Goal: Use online tool/utility: Utilize a website feature to perform a specific function

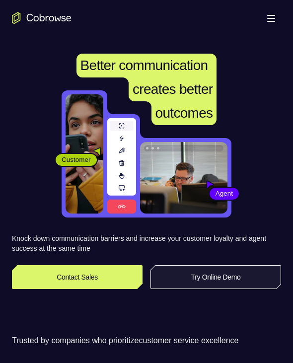
click at [190, 278] on link "Try Online Demo" at bounding box center [215, 277] width 130 height 24
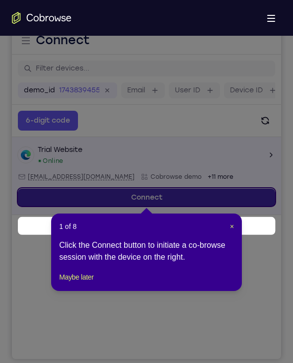
scroll to position [107, 0]
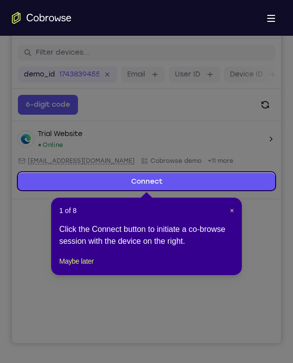
click at [34, 258] on icon at bounding box center [150, 181] width 301 height 363
click at [58, 235] on div "1 of 8 × Click the Connect button to initiate a co-browse session with the devi…" at bounding box center [146, 235] width 191 height 77
drag, startPoint x: 82, startPoint y: 274, endPoint x: 70, endPoint y: 263, distance: 15.8
click at [82, 267] on button "Maybe later" at bounding box center [76, 261] width 34 height 12
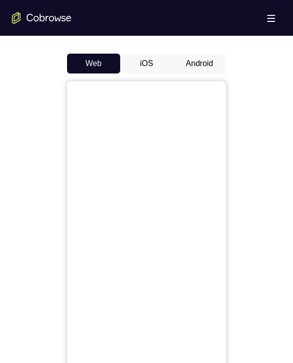
scroll to position [404, 0]
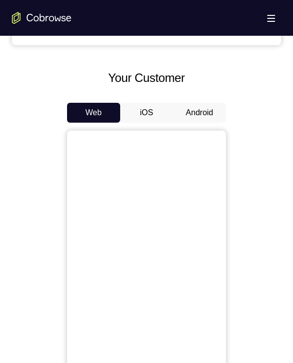
click at [198, 112] on button "Android" at bounding box center [199, 113] width 53 height 20
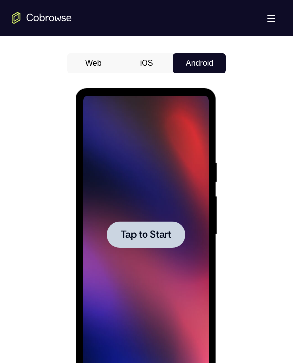
scroll to position [0, 0]
click at [143, 238] on span "Tap to Start" at bounding box center [145, 235] width 51 height 10
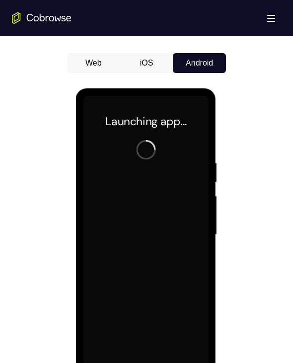
scroll to position [504, 0]
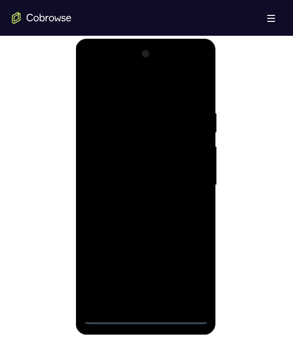
click at [145, 318] on div at bounding box center [145, 185] width 125 height 278
click at [184, 272] on div at bounding box center [145, 185] width 125 height 278
click at [116, 69] on div at bounding box center [145, 185] width 125 height 278
click at [97, 135] on div at bounding box center [145, 185] width 125 height 278
click at [103, 174] on div at bounding box center [145, 185] width 125 height 278
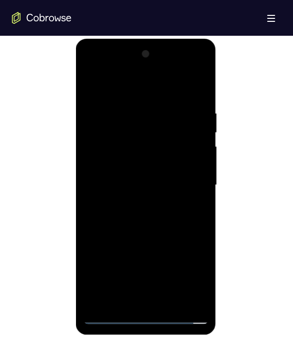
click at [147, 130] on div at bounding box center [145, 185] width 125 height 278
click at [157, 116] on div at bounding box center [145, 185] width 125 height 278
click at [94, 118] on div at bounding box center [145, 185] width 125 height 278
click at [157, 171] on div at bounding box center [145, 185] width 125 height 278
click at [147, 175] on div at bounding box center [145, 185] width 125 height 278
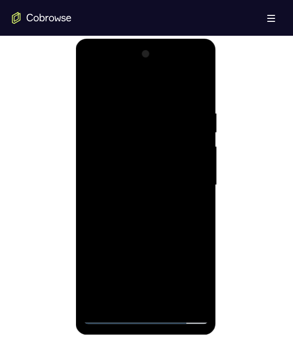
click at [147, 175] on div at bounding box center [145, 185] width 125 height 278
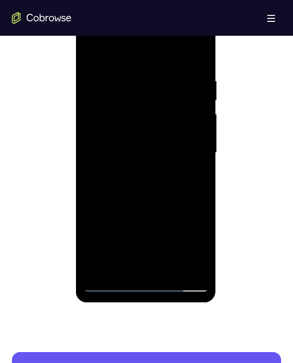
scroll to position [553, 0]
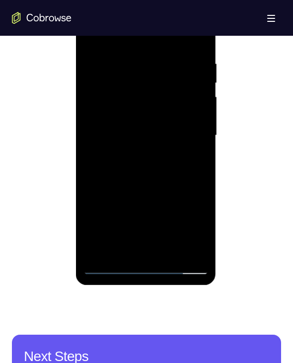
drag, startPoint x: 133, startPoint y: 242, endPoint x: 133, endPoint y: 195, distance: 46.6
click at [133, 195] on div at bounding box center [145, 136] width 125 height 278
drag, startPoint x: 135, startPoint y: 239, endPoint x: 140, endPoint y: 179, distance: 60.2
click at [140, 179] on div at bounding box center [145, 136] width 125 height 278
drag, startPoint x: 144, startPoint y: 209, endPoint x: 150, endPoint y: 165, distance: 44.6
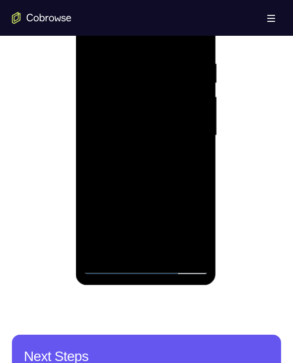
click at [150, 165] on div at bounding box center [145, 136] width 125 height 278
drag, startPoint x: 147, startPoint y: 210, endPoint x: 153, endPoint y: 140, distance: 70.2
click at [153, 140] on div at bounding box center [145, 136] width 125 height 278
drag, startPoint x: 146, startPoint y: 172, endPoint x: 139, endPoint y: 133, distance: 39.3
click at [139, 133] on div at bounding box center [145, 136] width 125 height 278
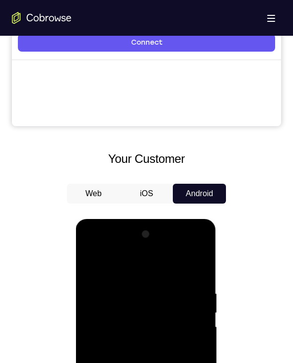
scroll to position [355, 0]
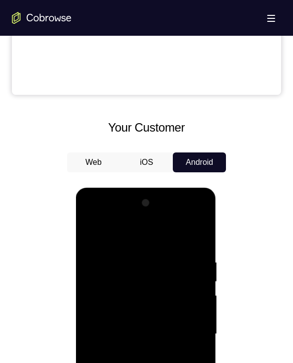
drag, startPoint x: 102, startPoint y: 264, endPoint x: 103, endPoint y: 321, distance: 56.6
click at [103, 321] on div at bounding box center [145, 334] width 125 height 278
drag, startPoint x: 110, startPoint y: 250, endPoint x: 107, endPoint y: 304, distance: 54.1
click at [107, 304] on div at bounding box center [145, 334] width 125 height 278
drag, startPoint x: 110, startPoint y: 233, endPoint x: 110, endPoint y: 296, distance: 62.5
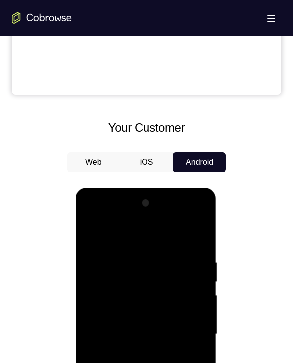
click at [110, 296] on div at bounding box center [145, 334] width 125 height 278
drag, startPoint x: 112, startPoint y: 254, endPoint x: 109, endPoint y: 296, distance: 42.3
click at [109, 296] on div at bounding box center [145, 334] width 125 height 278
drag, startPoint x: 111, startPoint y: 252, endPoint x: 112, endPoint y: 286, distance: 33.7
click at [112, 286] on div at bounding box center [145, 334] width 125 height 278
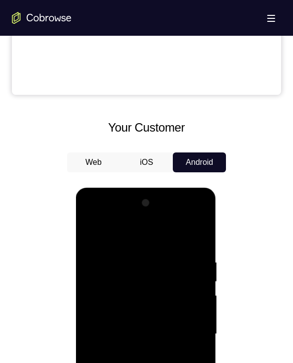
click at [146, 239] on div at bounding box center [145, 334] width 125 height 278
click at [97, 235] on div at bounding box center [145, 334] width 125 height 278
click at [147, 238] on div at bounding box center [145, 334] width 125 height 278
click at [129, 289] on div at bounding box center [145, 334] width 125 height 278
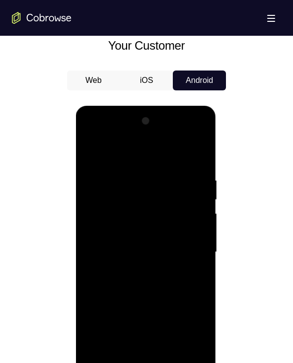
scroll to position [454, 0]
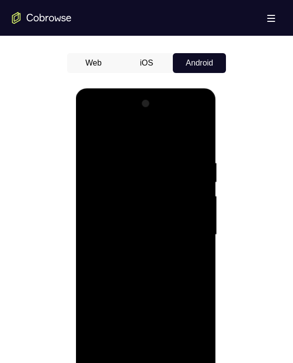
click at [139, 251] on div at bounding box center [145, 235] width 125 height 278
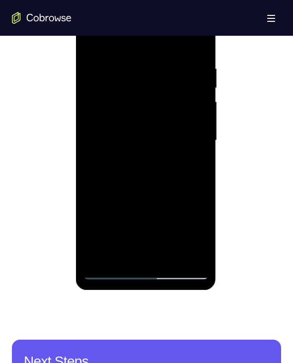
scroll to position [553, 0]
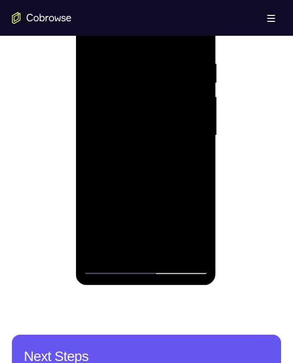
drag, startPoint x: 144, startPoint y: 241, endPoint x: 172, endPoint y: 153, distance: 92.4
click at [172, 153] on div at bounding box center [145, 136] width 125 height 278
drag, startPoint x: 152, startPoint y: 233, endPoint x: 157, endPoint y: 178, distance: 55.8
click at [157, 178] on div at bounding box center [145, 136] width 125 height 278
drag, startPoint x: 137, startPoint y: 234, endPoint x: 139, endPoint y: 173, distance: 60.6
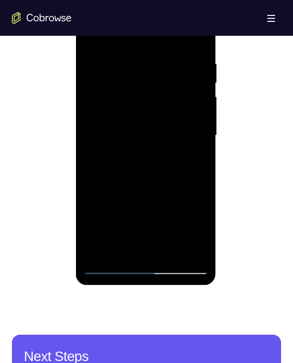
click at [139, 173] on div at bounding box center [145, 136] width 125 height 278
drag, startPoint x: 146, startPoint y: 227, endPoint x: 164, endPoint y: 166, distance: 63.1
click at [164, 166] on div at bounding box center [145, 136] width 125 height 278
drag, startPoint x: 156, startPoint y: 155, endPoint x: 186, endPoint y: 229, distance: 79.5
click at [186, 229] on div at bounding box center [145, 136] width 125 height 278
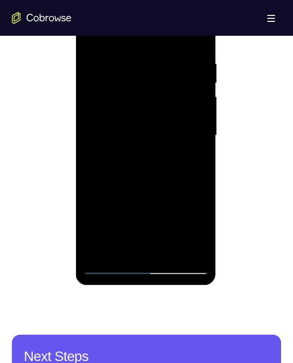
drag, startPoint x: 169, startPoint y: 62, endPoint x: 214, endPoint y: 193, distance: 138.3
click at [214, 193] on div at bounding box center [145, 137] width 140 height 296
drag, startPoint x: 165, startPoint y: 84, endPoint x: 176, endPoint y: 198, distance: 115.2
click at [176, 198] on div at bounding box center [145, 136] width 125 height 278
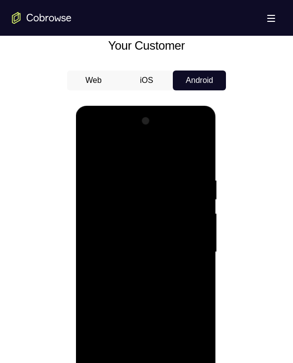
scroll to position [454, 0]
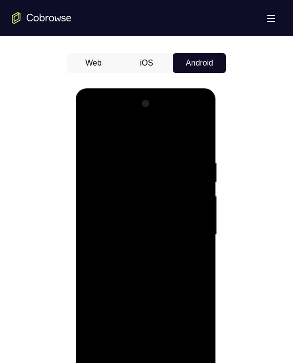
click at [189, 118] on div at bounding box center [145, 235] width 125 height 278
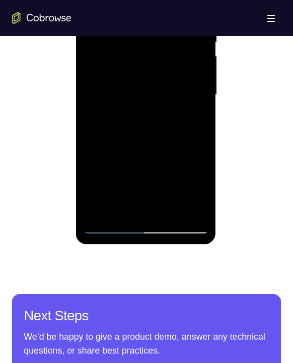
scroll to position [603, 0]
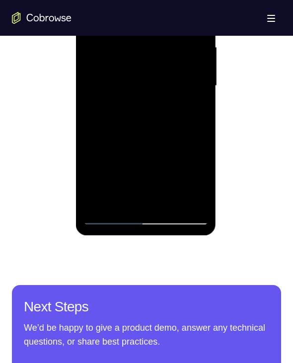
click at [111, 216] on div at bounding box center [145, 86] width 125 height 278
click at [186, 171] on div at bounding box center [145, 86] width 125 height 278
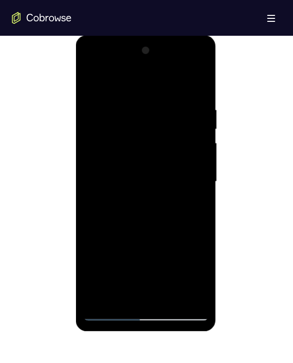
scroll to position [454, 0]
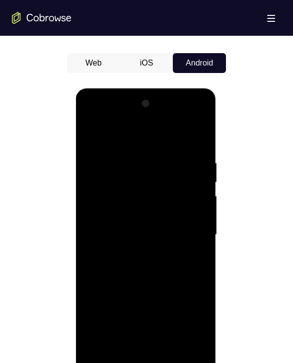
click at [153, 151] on div at bounding box center [145, 235] width 125 height 278
click at [119, 199] on div at bounding box center [145, 235] width 125 height 278
click at [139, 266] on div at bounding box center [145, 235] width 125 height 278
click at [153, 305] on div at bounding box center [145, 235] width 125 height 278
click at [131, 346] on div at bounding box center [145, 235] width 125 height 278
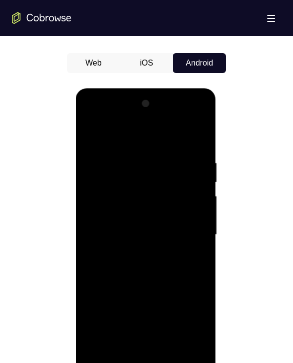
click at [107, 210] on div at bounding box center [145, 235] width 125 height 278
click at [139, 277] on div at bounding box center [145, 235] width 125 height 278
click at [145, 242] on div at bounding box center [145, 235] width 125 height 278
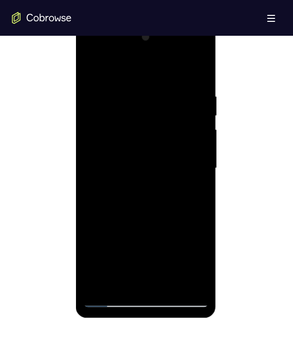
scroll to position [504, 0]
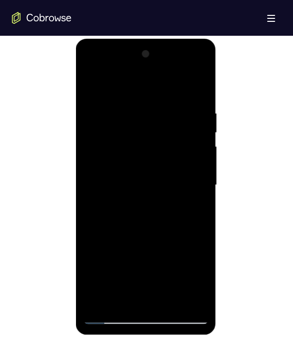
click at [195, 100] on div at bounding box center [145, 185] width 125 height 278
click at [119, 100] on div at bounding box center [145, 185] width 125 height 278
click at [99, 101] on div at bounding box center [145, 185] width 125 height 278
click at [137, 230] on div at bounding box center [145, 185] width 125 height 278
click at [139, 250] on div at bounding box center [145, 185] width 125 height 278
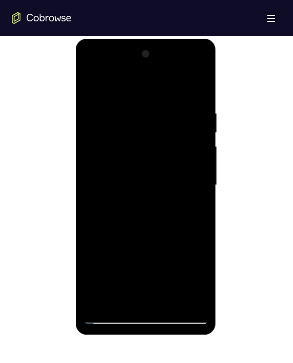
click at [129, 289] on div at bounding box center [145, 185] width 125 height 278
click at [151, 242] on div at bounding box center [145, 185] width 125 height 278
click at [165, 192] on div at bounding box center [145, 185] width 125 height 278
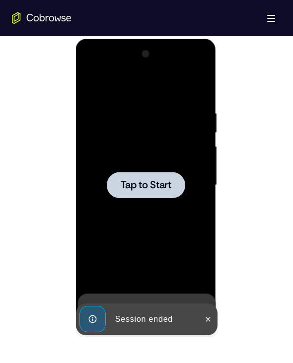
click at [145, 188] on span "Tap to Start" at bounding box center [145, 185] width 51 height 10
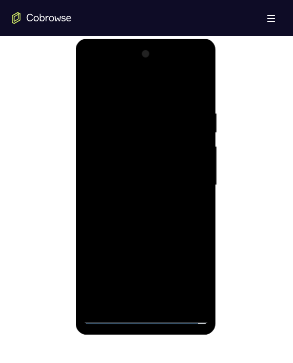
click at [147, 317] on div at bounding box center [145, 185] width 125 height 278
click at [180, 273] on div at bounding box center [145, 185] width 125 height 278
click at [110, 71] on div at bounding box center [145, 185] width 125 height 278
click at [121, 134] on div at bounding box center [145, 185] width 125 height 278
click at [109, 143] on div at bounding box center [145, 185] width 125 height 278
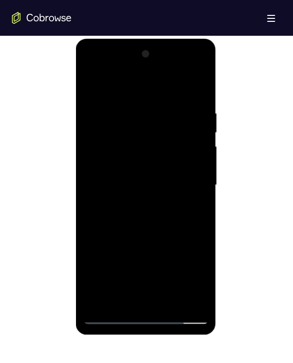
click at [136, 213] on div at bounding box center [145, 185] width 125 height 278
click at [130, 255] on div at bounding box center [145, 185] width 125 height 278
drag, startPoint x: 135, startPoint y: 268, endPoint x: 136, endPoint y: 214, distance: 53.6
click at [136, 214] on div at bounding box center [145, 185] width 125 height 278
drag, startPoint x: 133, startPoint y: 263, endPoint x: 127, endPoint y: 210, distance: 53.5
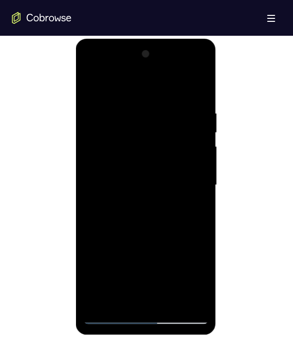
click at [127, 210] on div at bounding box center [145, 185] width 125 height 278
drag, startPoint x: 127, startPoint y: 266, endPoint x: 131, endPoint y: 207, distance: 59.2
click at [131, 207] on div at bounding box center [145, 185] width 125 height 278
drag, startPoint x: 148, startPoint y: 259, endPoint x: 148, endPoint y: 201, distance: 57.6
click at [148, 201] on div at bounding box center [145, 185] width 125 height 278
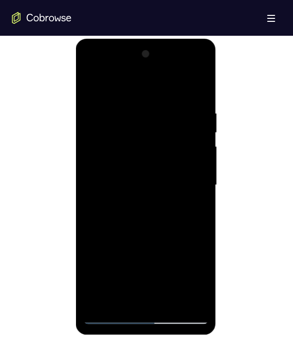
click at [185, 71] on div at bounding box center [145, 185] width 125 height 278
click at [147, 84] on div at bounding box center [145, 185] width 125 height 278
click at [130, 132] on div at bounding box center [145, 185] width 125 height 278
click at [129, 172] on div at bounding box center [145, 185] width 125 height 278
click at [132, 243] on div at bounding box center [145, 185] width 125 height 278
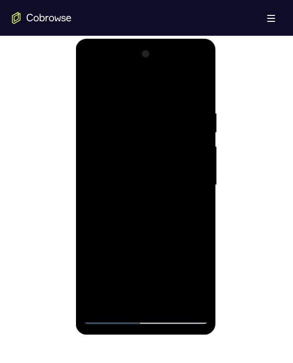
click at [163, 292] on div at bounding box center [145, 185] width 125 height 278
click at [150, 217] on div at bounding box center [145, 185] width 125 height 278
click at [142, 178] on div at bounding box center [145, 185] width 125 height 278
click at [127, 199] on div at bounding box center [145, 185] width 125 height 278
